Goal: Navigation & Orientation: Go to known website

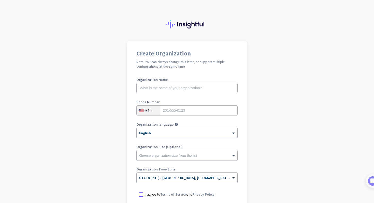
scroll to position [59, 0]
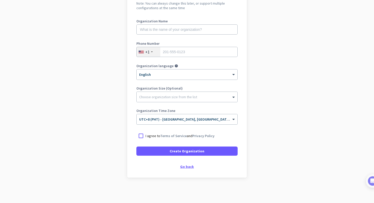
click at [187, 167] on div "Go back" at bounding box center [186, 167] width 101 height 4
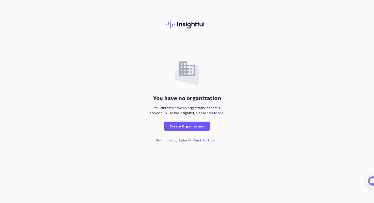
click at [201, 141] on p "Back to Sign In" at bounding box center [206, 140] width 25 height 4
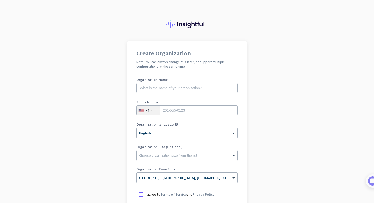
scroll to position [59, 0]
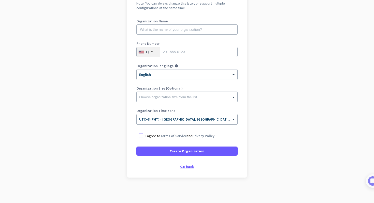
click at [188, 166] on div "Go back" at bounding box center [186, 167] width 101 height 4
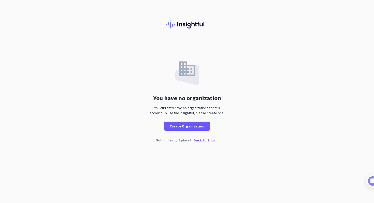
click at [208, 141] on p "Back to Sign In" at bounding box center [206, 140] width 25 height 4
